Goal: Information Seeking & Learning: Find specific fact

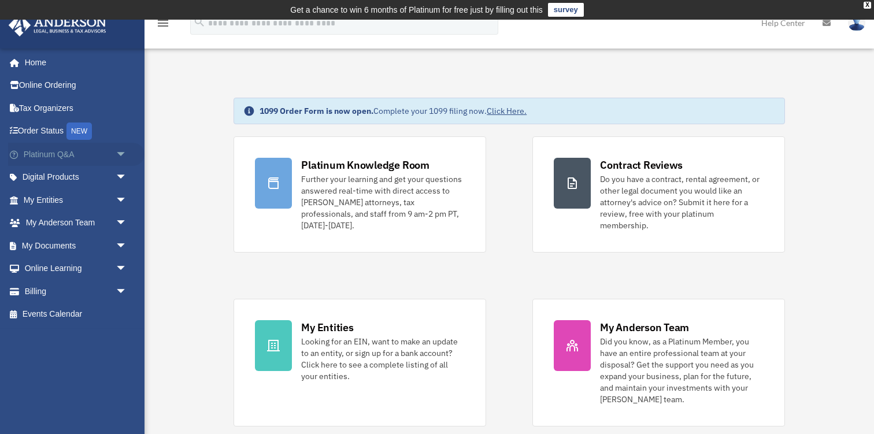
click at [77, 153] on link "Platinum Q&A arrow_drop_down" at bounding box center [76, 154] width 136 height 23
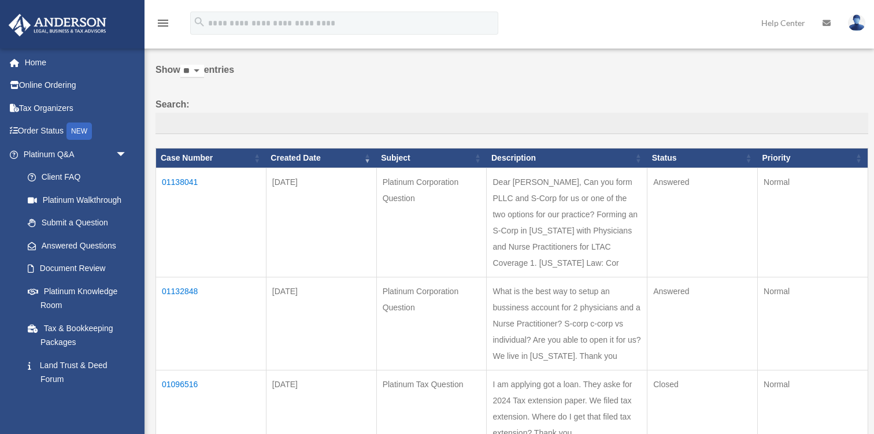
scroll to position [69, 0]
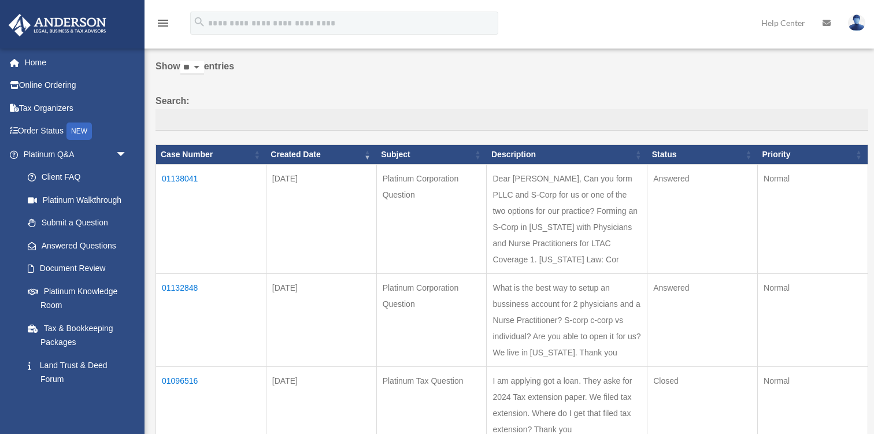
click at [188, 182] on td "01138041" at bounding box center [211, 219] width 110 height 109
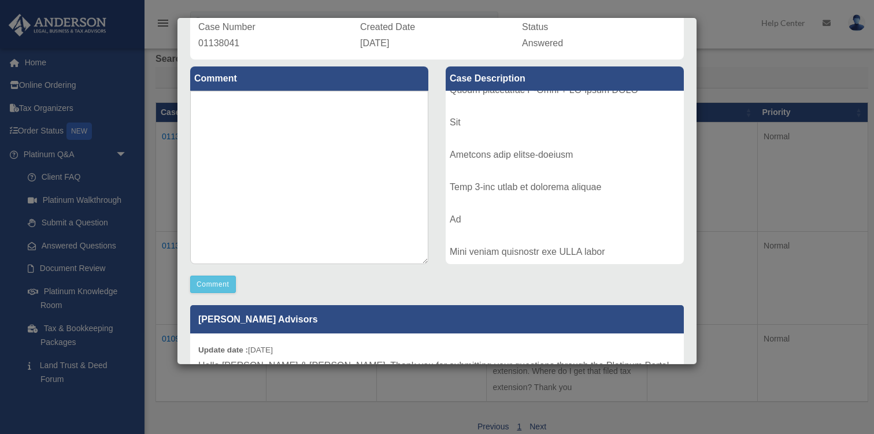
scroll to position [0, 0]
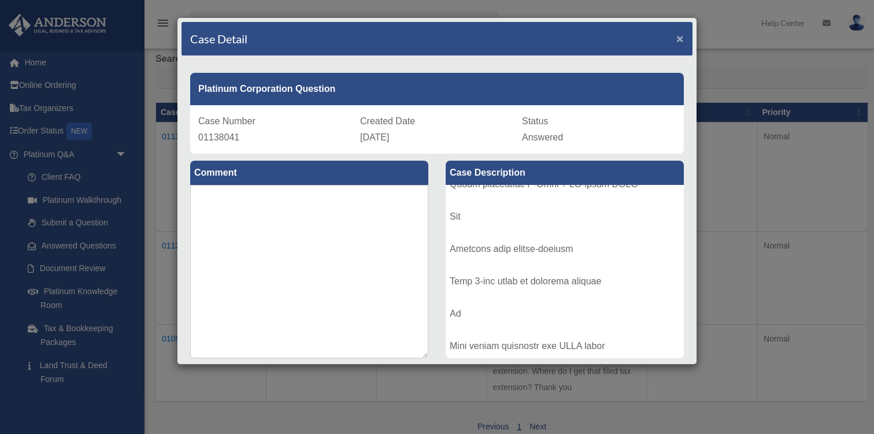
click at [683, 39] on span "×" at bounding box center [680, 38] width 8 height 13
